Goal: Task Accomplishment & Management: Use online tool/utility

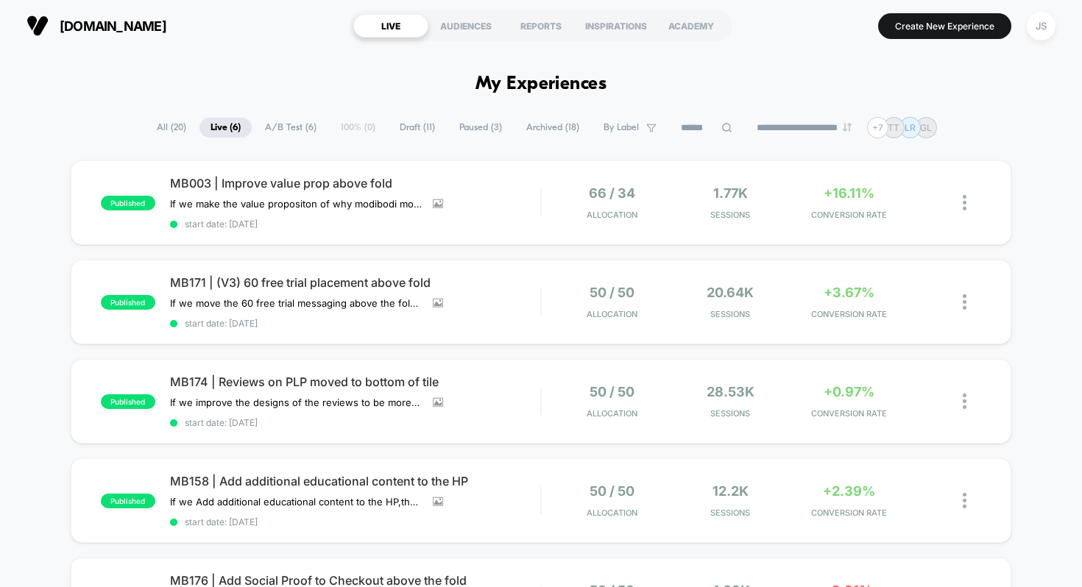
scroll to position [402, 0]
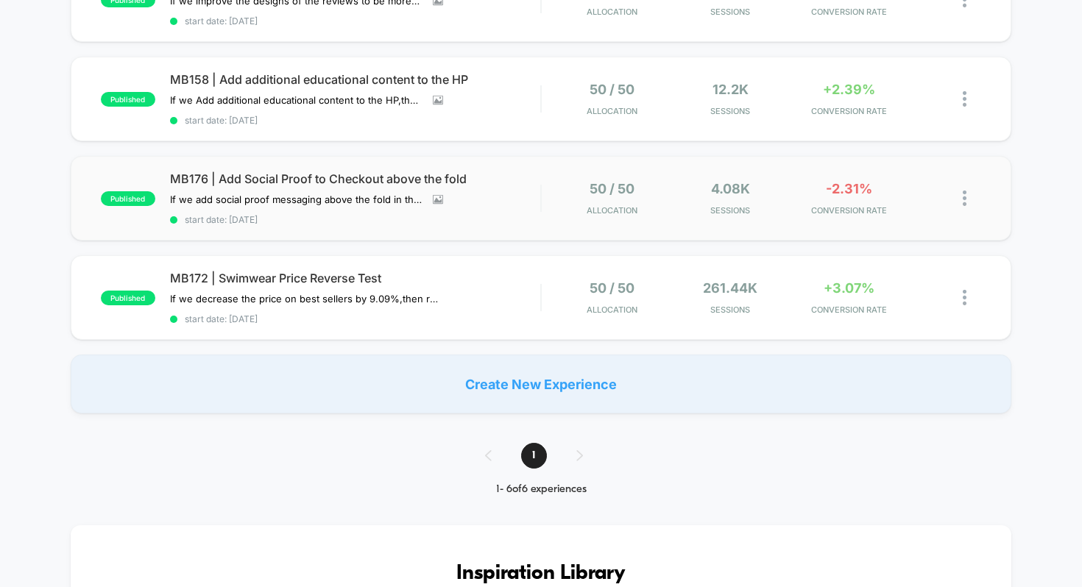
click at [308, 165] on div "published MB176 | Add Social Proof to Checkout above the fold If we add social …" at bounding box center [541, 198] width 941 height 85
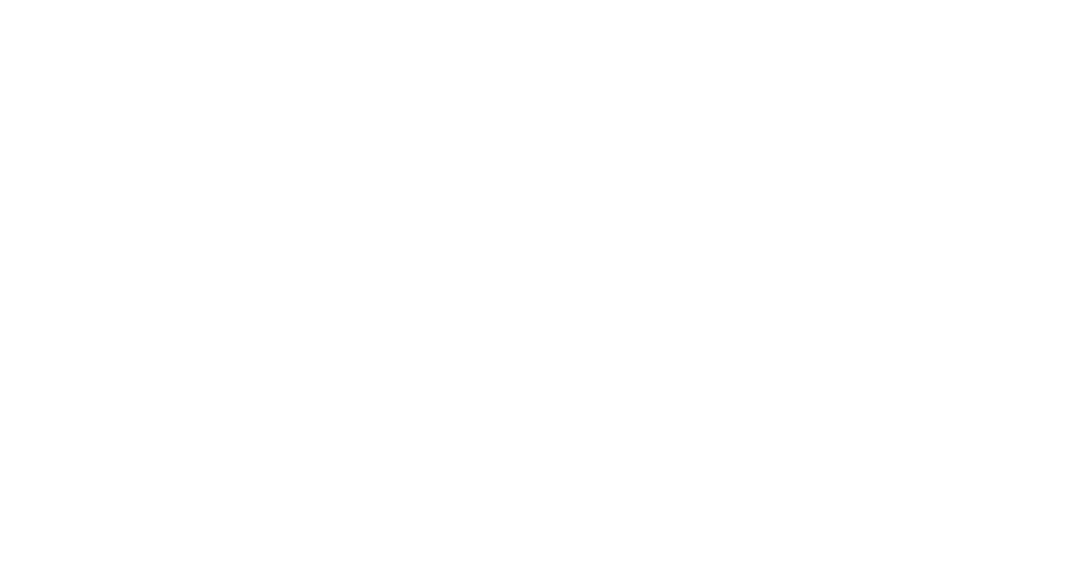
click at [308, 6] on html "Navigated to [DOMAIN_NAME] | No-code CRO for Shopify 600s" at bounding box center [541, 3] width 1082 height 6
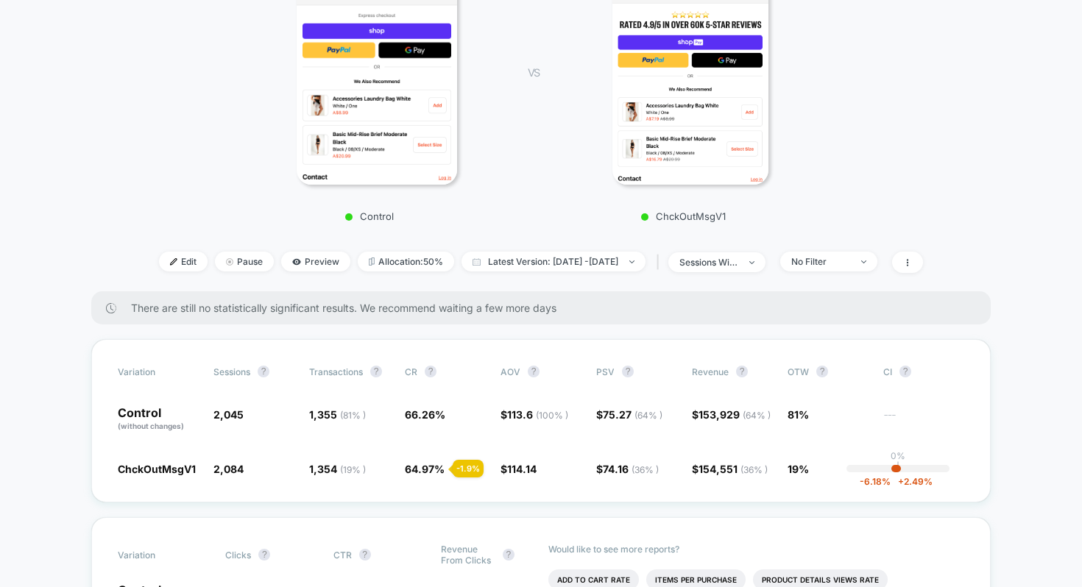
scroll to position [308, 0]
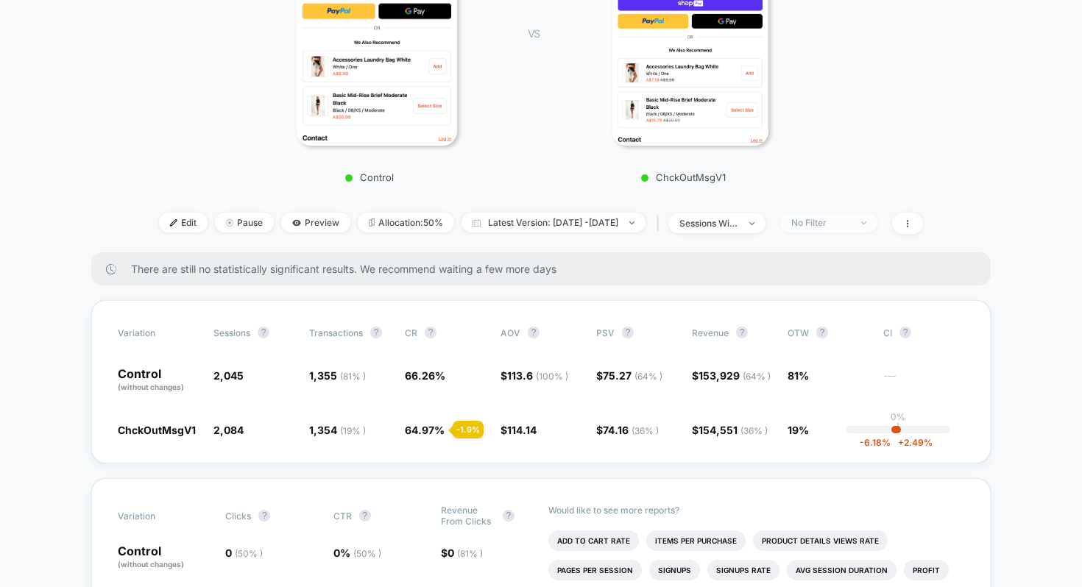
click at [840, 217] on div "No Filter" at bounding box center [820, 222] width 59 height 11
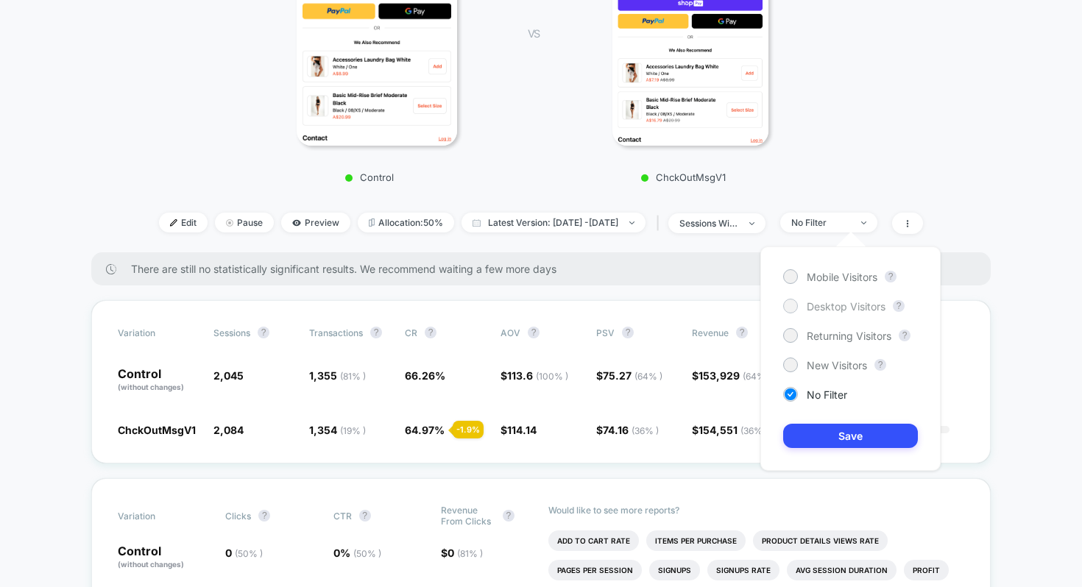
click at [827, 309] on span "Desktop Visitors" at bounding box center [846, 306] width 79 height 13
click at [838, 431] on button "Save" at bounding box center [850, 436] width 135 height 24
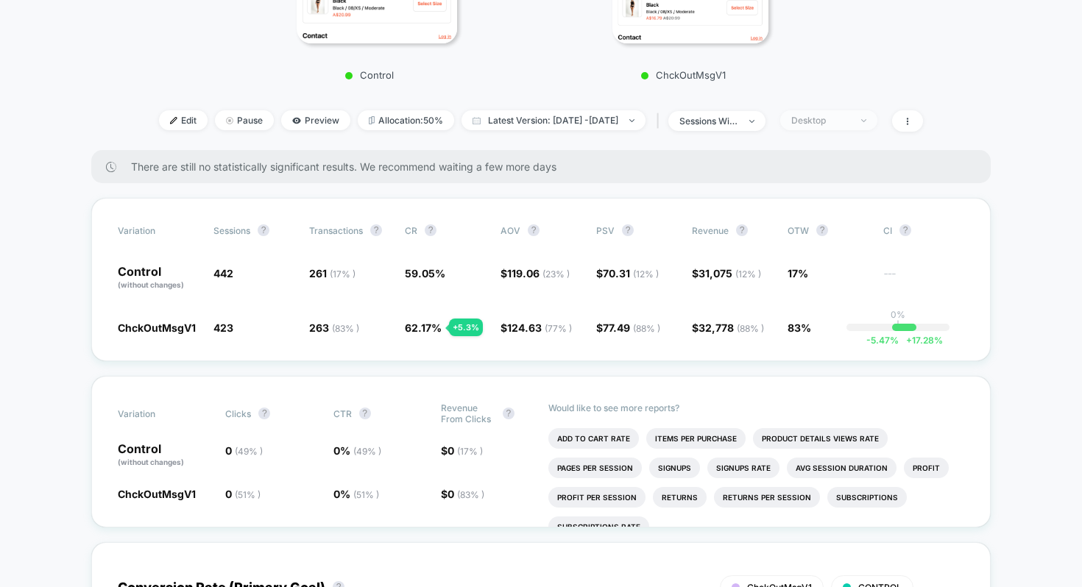
scroll to position [414, 0]
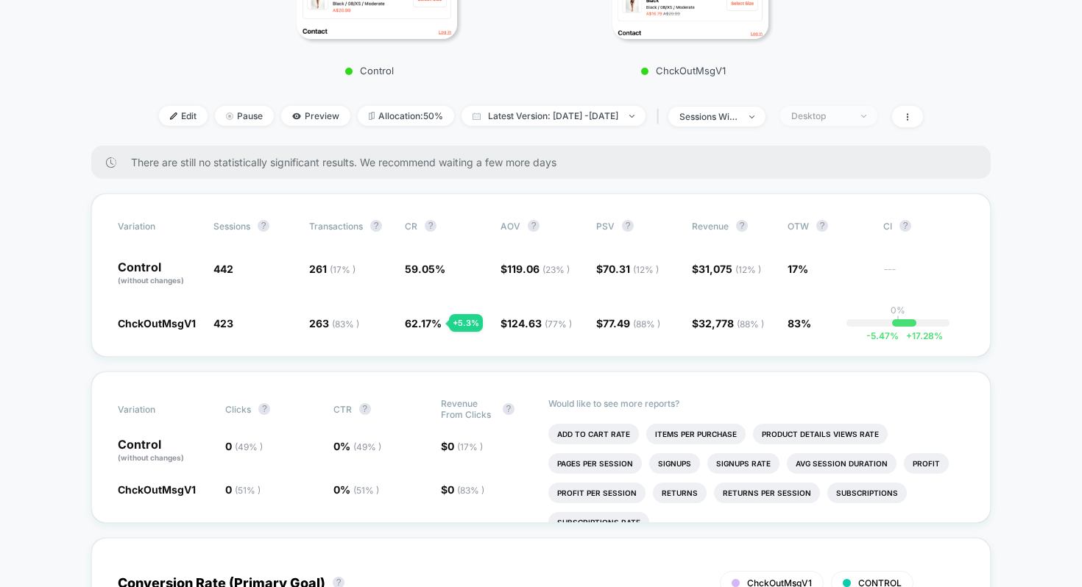
click at [846, 106] on span "Desktop" at bounding box center [828, 116] width 97 height 20
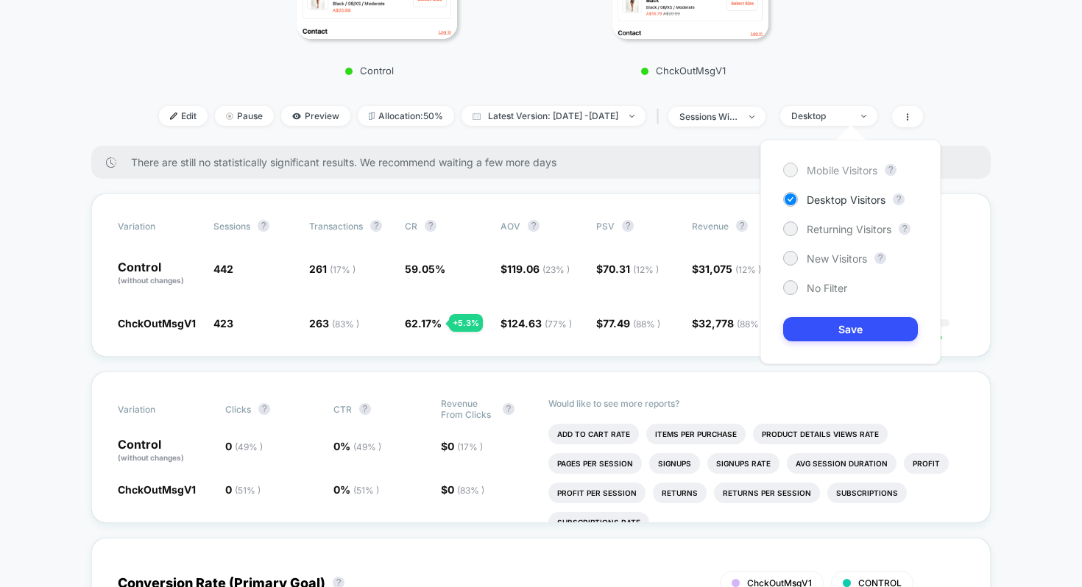
click at [799, 169] on div "Mobile Visitors" at bounding box center [830, 170] width 94 height 15
click at [815, 320] on button "Save" at bounding box center [850, 329] width 135 height 24
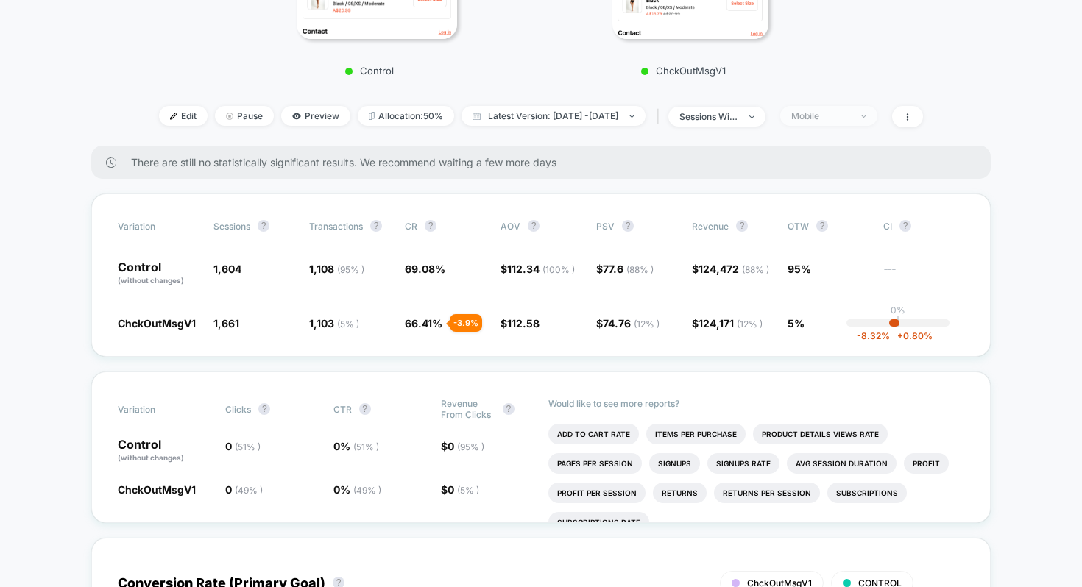
click at [850, 116] on div "Mobile" at bounding box center [820, 115] width 59 height 11
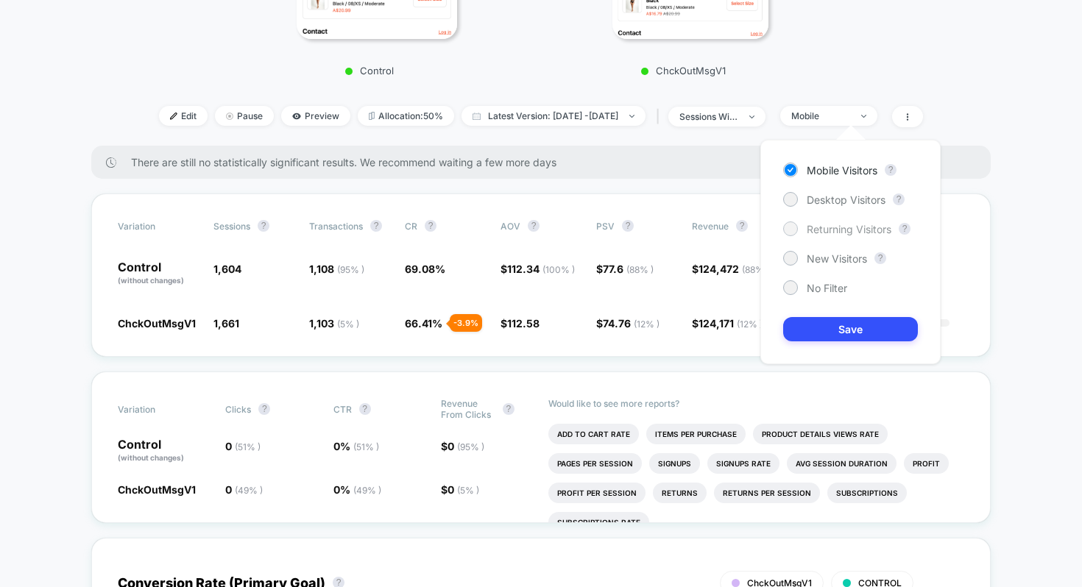
click at [841, 226] on span "Returning Visitors" at bounding box center [849, 229] width 85 height 13
click at [807, 324] on button "Save" at bounding box center [850, 329] width 135 height 24
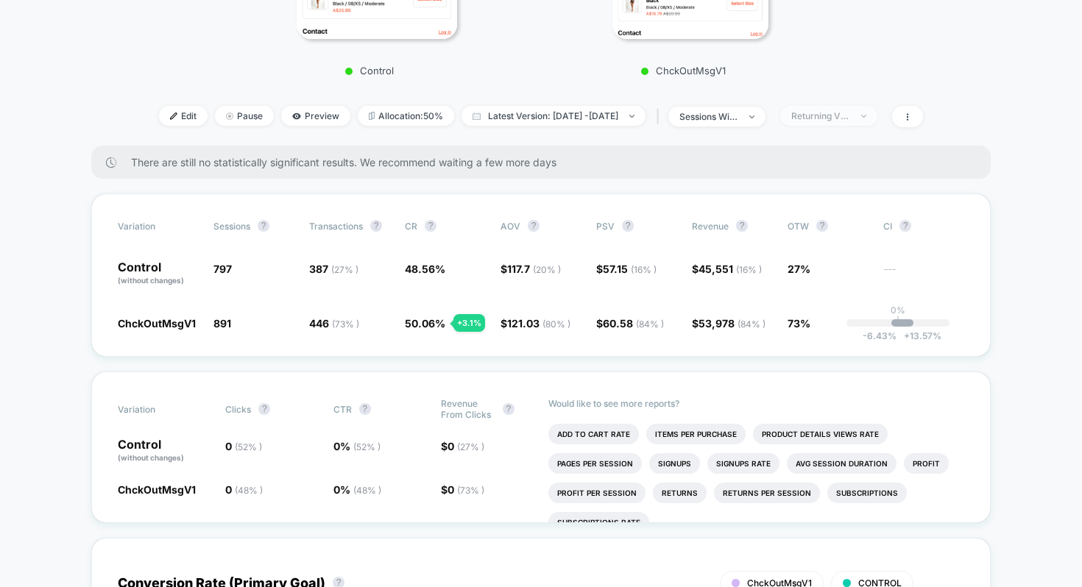
click at [844, 113] on div "Returning Visitors" at bounding box center [820, 115] width 59 height 11
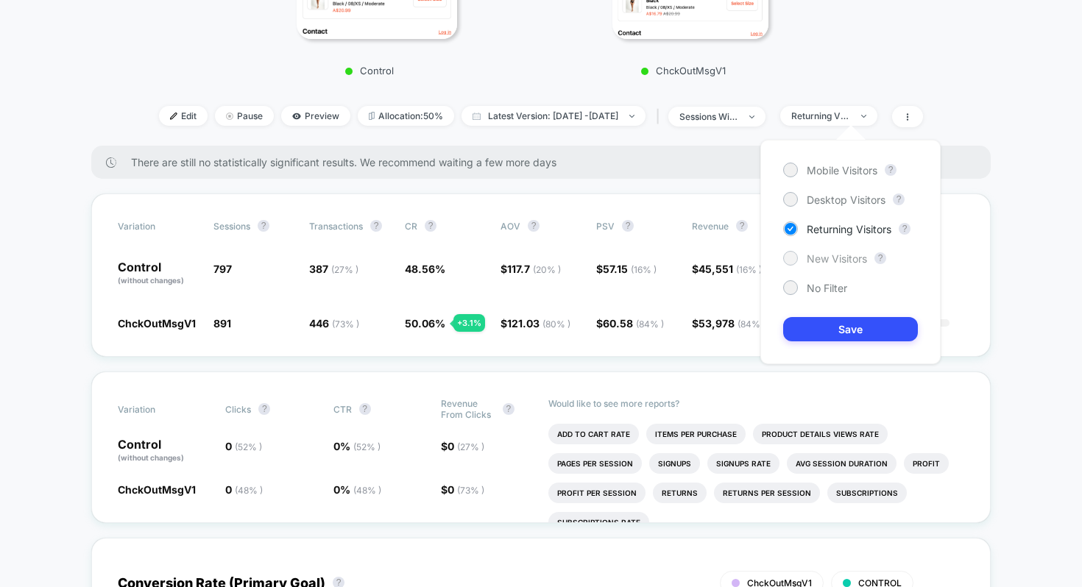
click at [825, 252] on span "New Visitors" at bounding box center [837, 258] width 60 height 13
click at [830, 314] on div "Mobile Visitors ? Desktop Visitors ? Returning Visitors ? New Visitors ? No Fil…" at bounding box center [850, 252] width 180 height 224
click at [827, 320] on button "Save" at bounding box center [850, 329] width 135 height 24
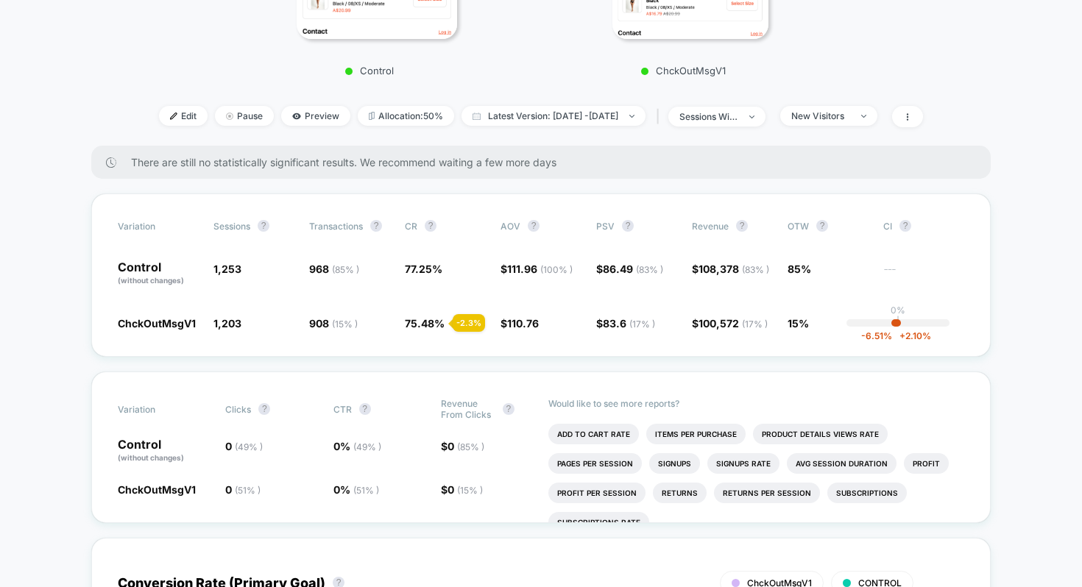
click at [827, 125] on div "Edit Pause Preview Allocation: 50% Latest Version: [DATE] - [DATE] | sessions w…" at bounding box center [541, 116] width 815 height 21
click at [847, 111] on span "New Visitors" at bounding box center [828, 116] width 97 height 20
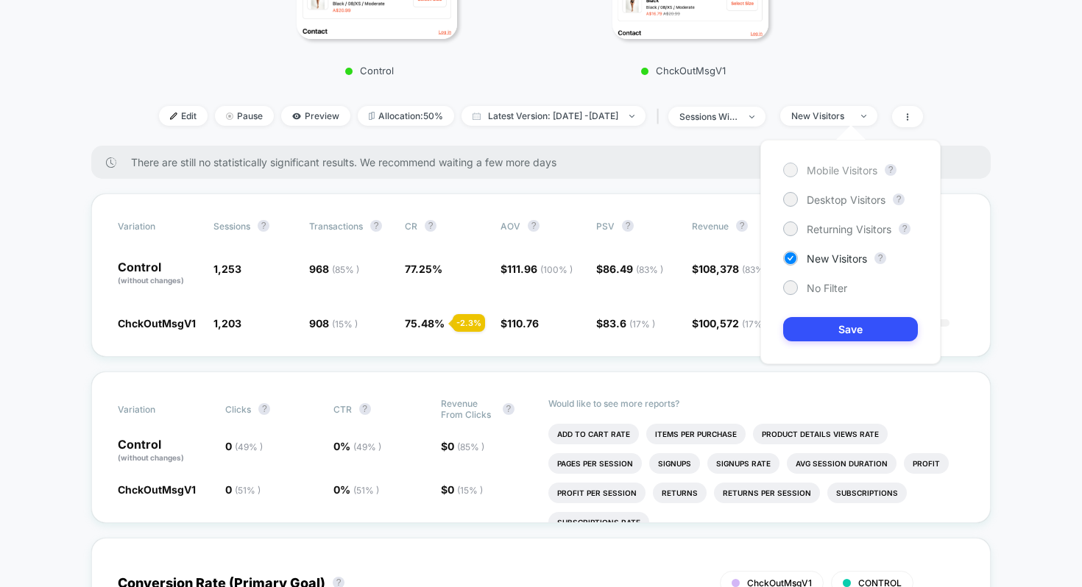
click at [846, 174] on span "Mobile Visitors" at bounding box center [842, 170] width 71 height 13
click at [836, 319] on button "Save" at bounding box center [850, 329] width 135 height 24
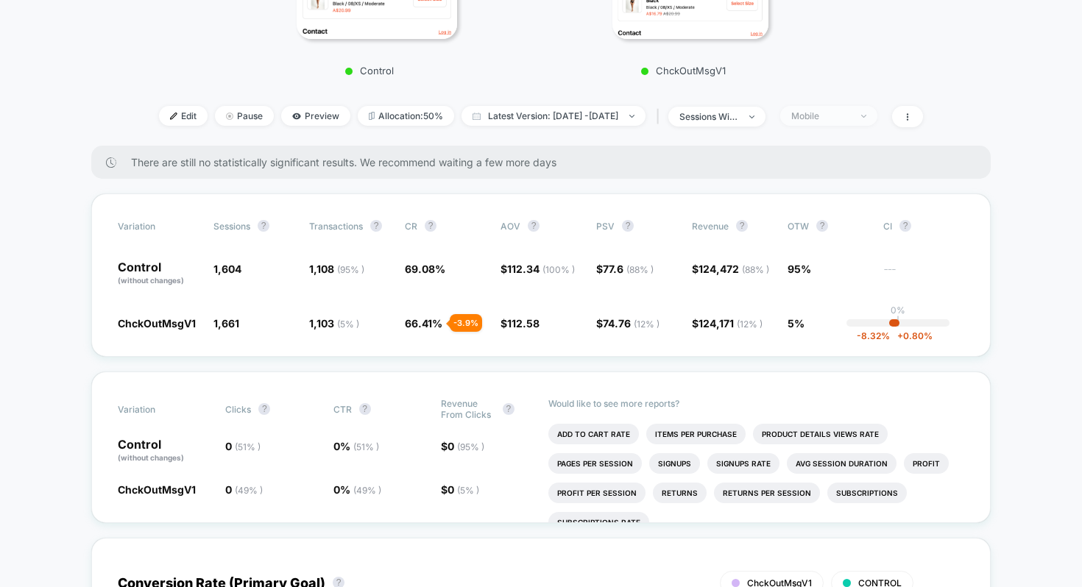
click at [850, 113] on div "Mobile" at bounding box center [820, 115] width 59 height 11
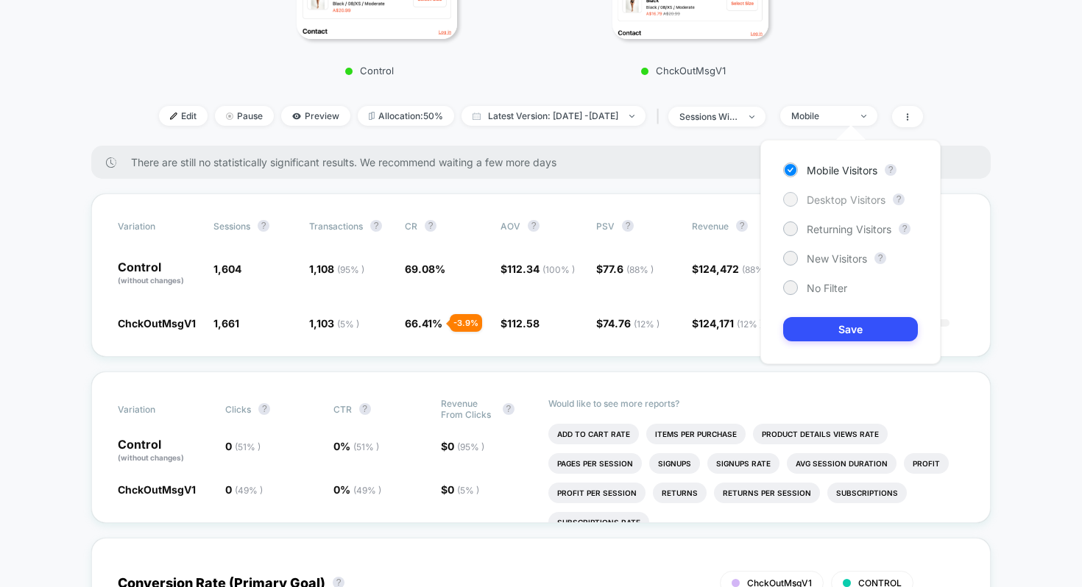
click at [852, 200] on span "Desktop Visitors" at bounding box center [846, 200] width 79 height 13
click at [834, 332] on button "Save" at bounding box center [850, 329] width 135 height 24
